Goal: Navigation & Orientation: Understand site structure

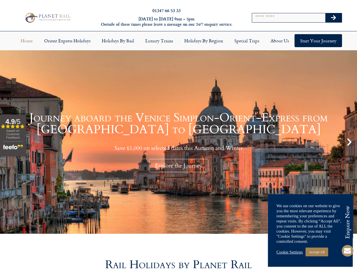
click at [297, 20] on input "Search" at bounding box center [288, 17] width 73 height 9
click at [333, 20] on icon "Search" at bounding box center [333, 18] width 5 height 6
click at [178, 45] on link "Luxury Trains" at bounding box center [159, 40] width 39 height 13
click at [203, 45] on link "Holidays by Region" at bounding box center [204, 40] width 50 height 13
click at [178, 170] on div "Explore the Journey" at bounding box center [178, 165] width 59 height 13
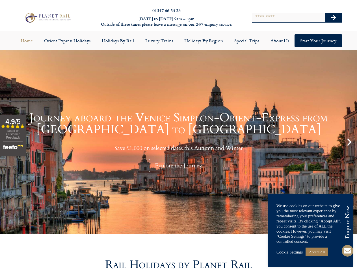
click at [349, 146] on icon "Next slide" at bounding box center [349, 142] width 10 height 10
click at [310, 252] on link "Accept All" at bounding box center [316, 252] width 23 height 9
click at [290, 252] on link "Cookie Settings" at bounding box center [289, 252] width 26 height 5
click at [319, 252] on link "Accept All" at bounding box center [316, 252] width 23 height 9
click at [349, 251] on icon at bounding box center [347, 251] width 14 height 14
